Goal: Find specific page/section: Find specific page/section

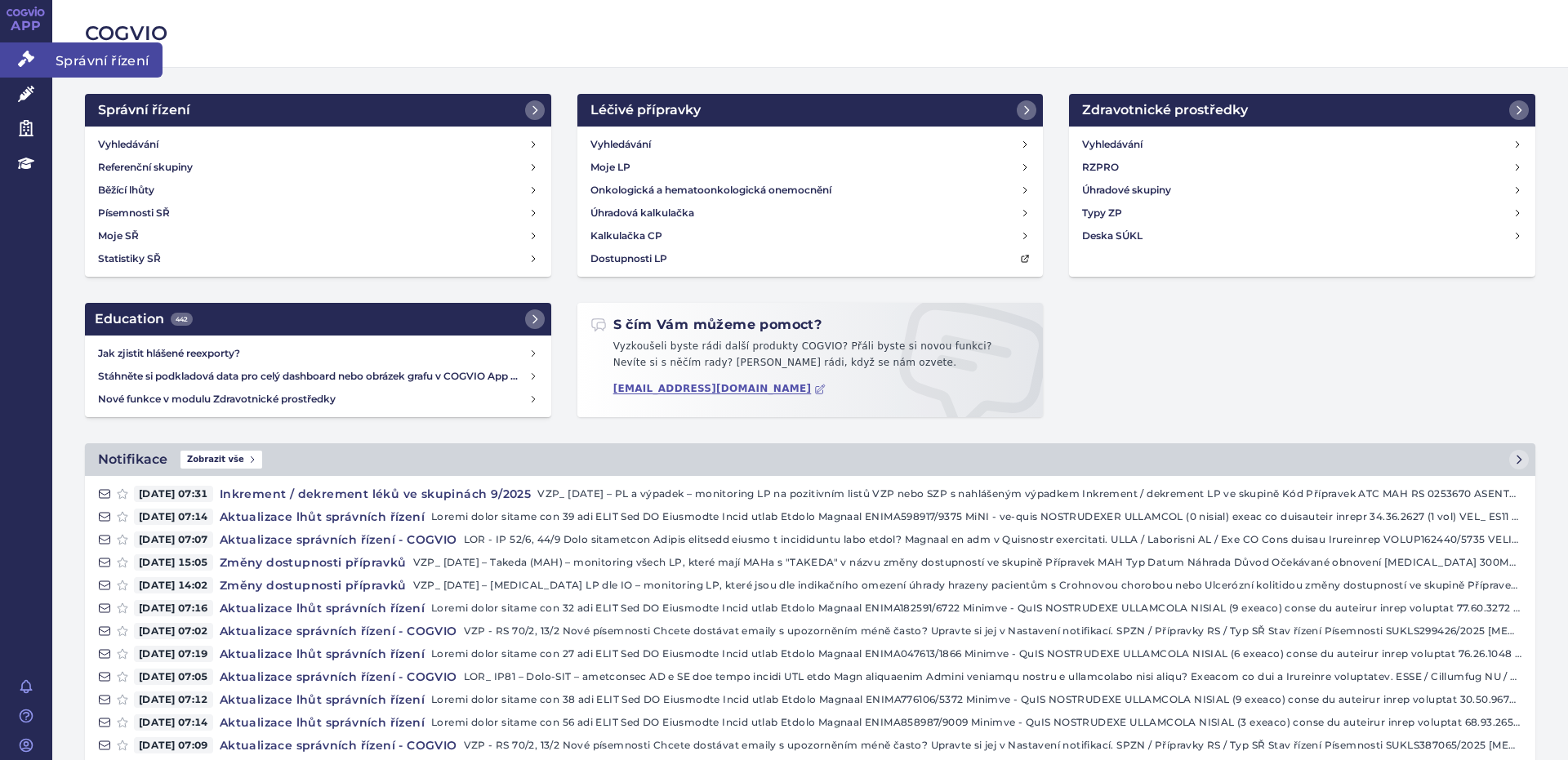
click at [28, 57] on icon at bounding box center [26, 59] width 17 height 17
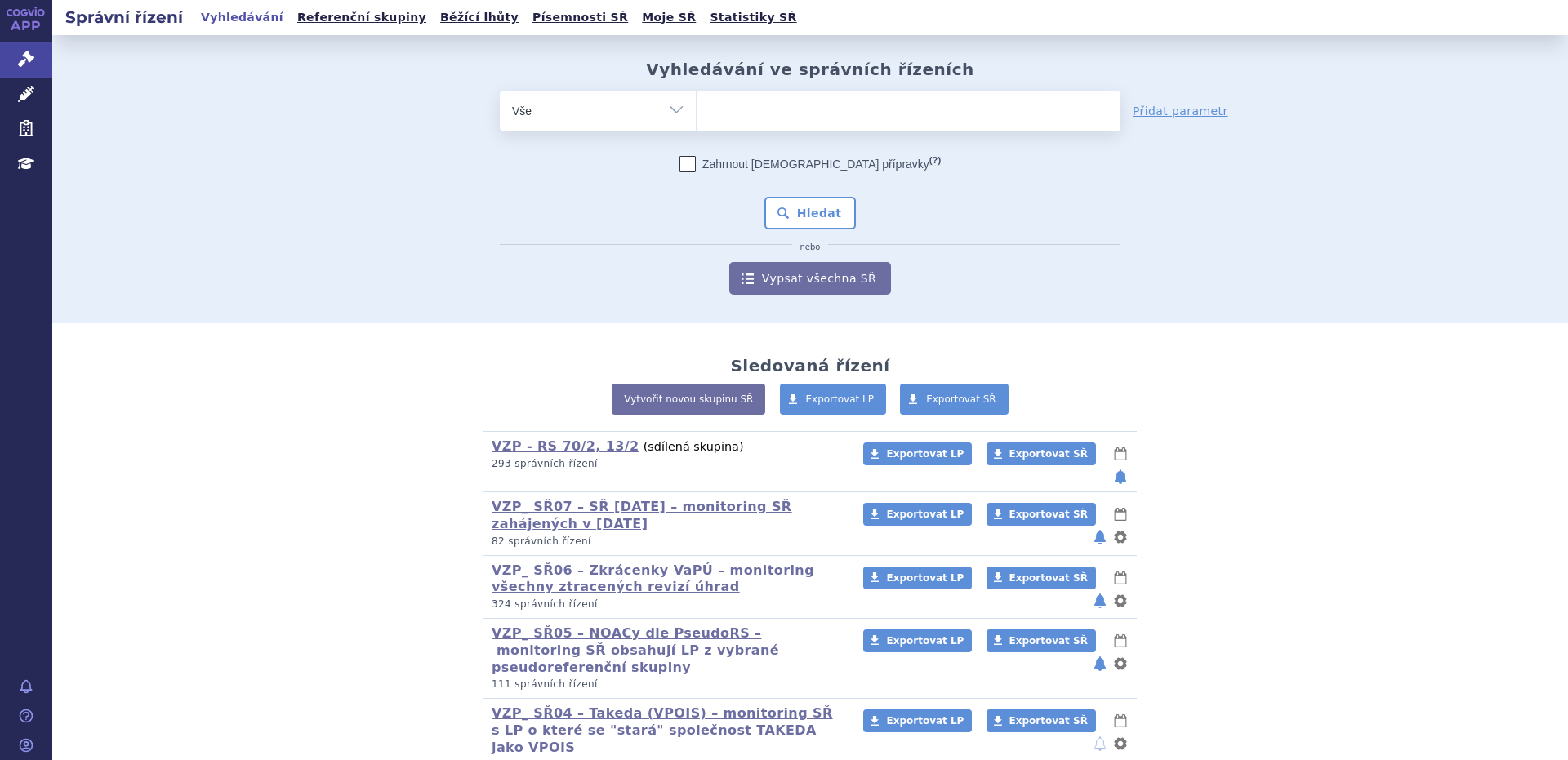
select select "filter-procedure-type"
click at [500, 90] on select "Vše Spisová značka Typ SŘ Přípravek/SUKL kód Účastník/Držitel" at bounding box center [598, 108] width 196 height 36
click at [717, 118] on ul at bounding box center [908, 107] width 424 height 35
click at [696, 118] on select at bounding box center [695, 110] width 1 height 41
type input "Strensiq"
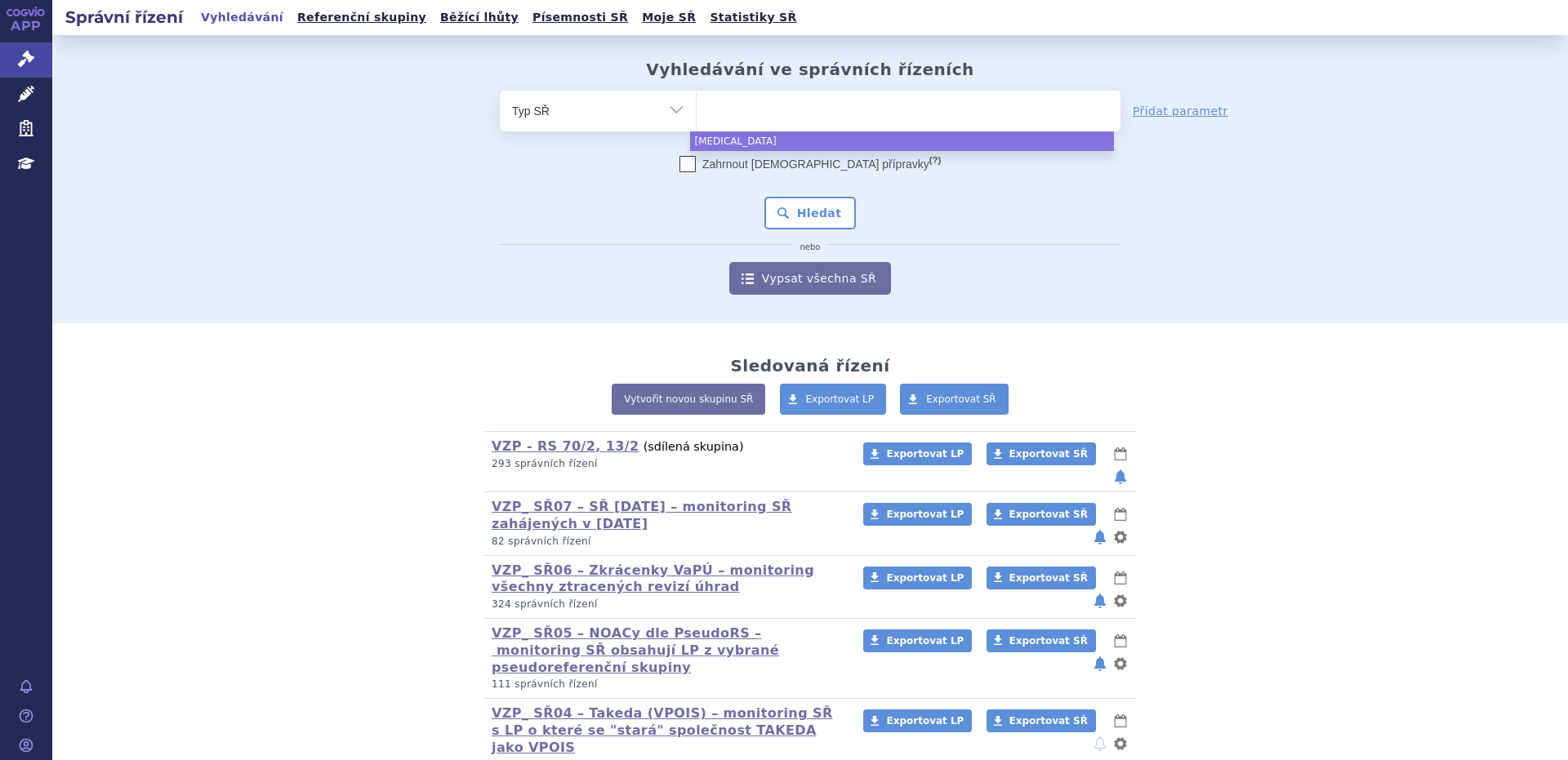
select select "Strensiq"
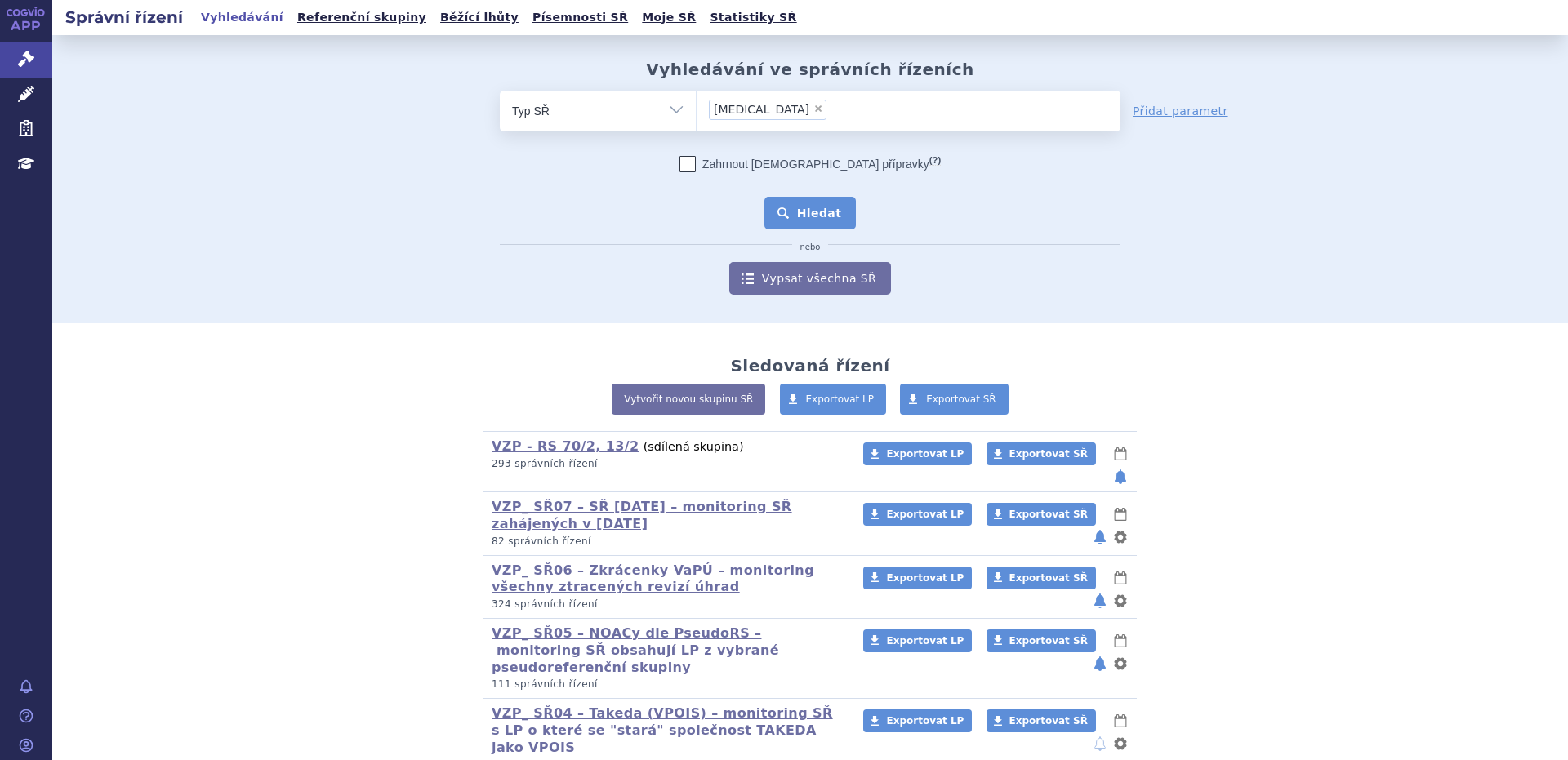
click at [814, 215] on button "Hledat" at bounding box center [810, 213] width 92 height 33
